Goal: Information Seeking & Learning: Learn about a topic

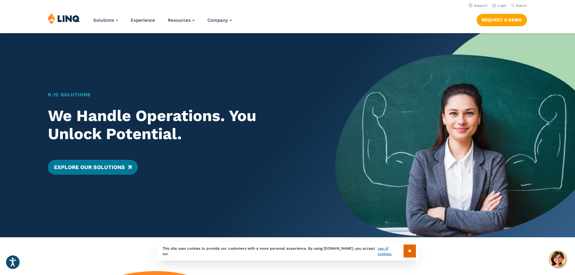
click at [110, 169] on link "Explore Our Solutions" at bounding box center [93, 167] width 90 height 14
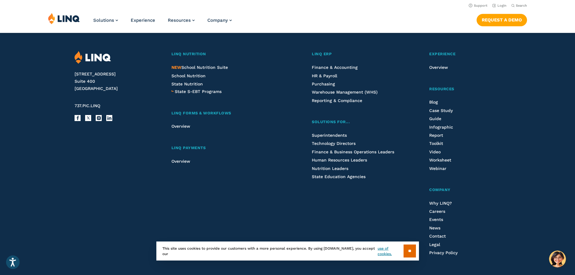
scroll to position [1597, 0]
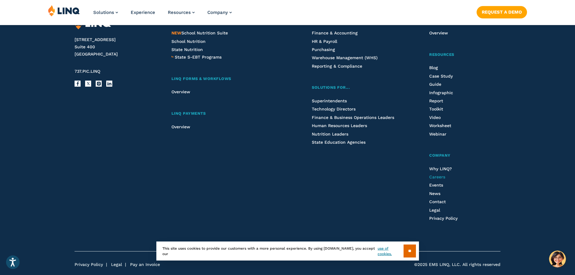
click at [437, 176] on span "Careers" at bounding box center [437, 176] width 16 height 5
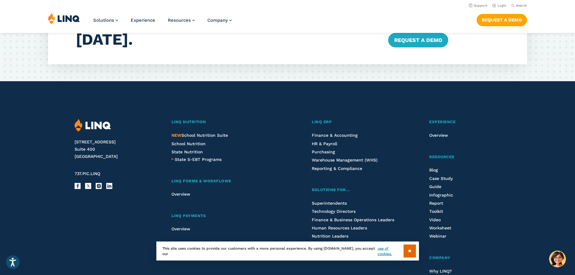
scroll to position [1085, 0]
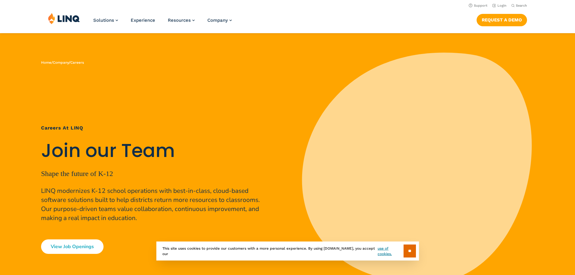
click at [69, 249] on link "View Job Openings" at bounding box center [72, 246] width 62 height 14
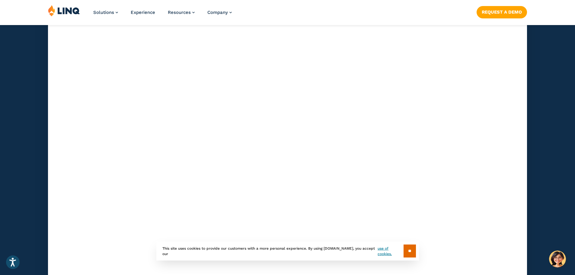
scroll to position [1720, 0]
